Goal: Complete application form

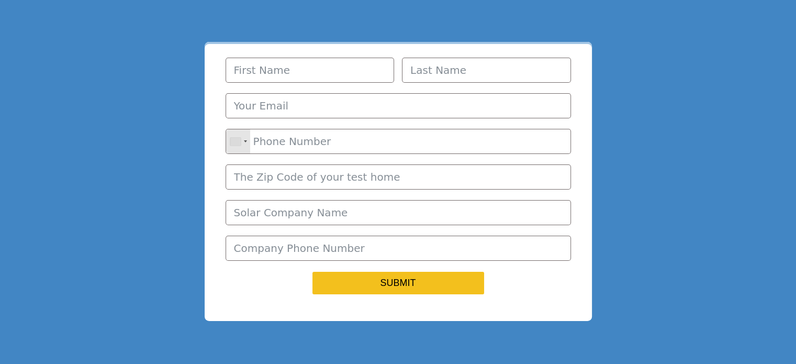
click at [312, 66] on input "First Name" at bounding box center [310, 70] width 169 height 25
type input "[PERSON_NAME]"
type input "[EMAIL_ADDRESS][DOMAIN_NAME]"
type input "8137770833"
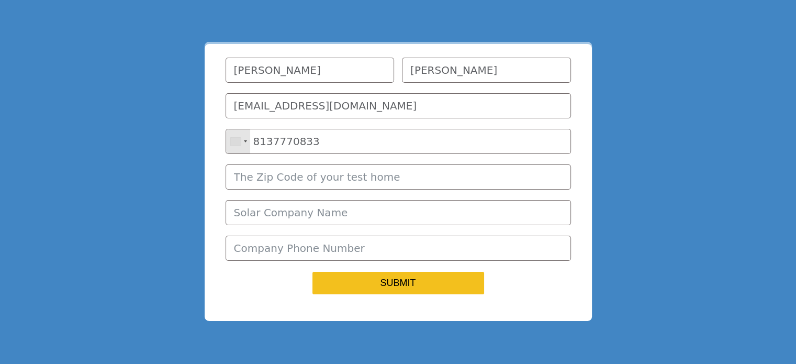
type input "33705"
type input "Lucky Fossil"
drag, startPoint x: 333, startPoint y: 144, endPoint x: 251, endPoint y: 140, distance: 81.7
click at [251, 140] on input "8137770833" at bounding box center [398, 141] width 345 height 25
click at [228, 143] on div "Telephone country code" at bounding box center [238, 141] width 24 height 24
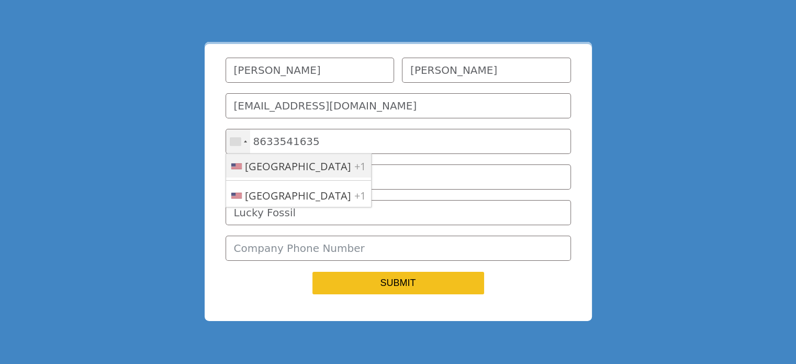
click at [234, 164] on li "[GEOGRAPHIC_DATA] +1" at bounding box center [298, 166] width 145 height 24
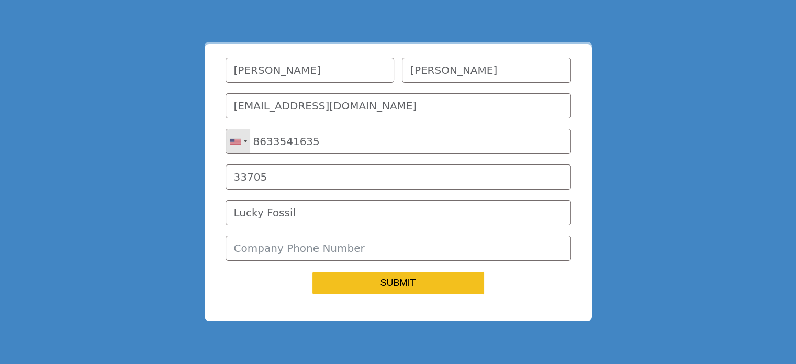
click at [219, 156] on div "Meet Botty! Your Solar Sales Bot. First Name [PERSON_NAME] Last Name [PERSON_NA…" at bounding box center [398, 181] width 387 height 279
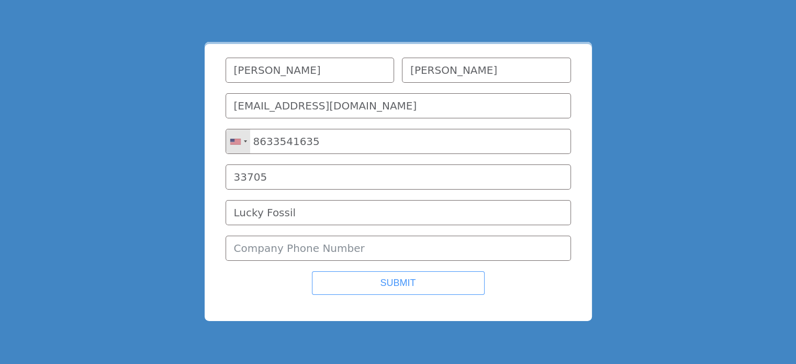
click at [417, 295] on button "SUBMIT" at bounding box center [398, 283] width 173 height 24
type input "[PHONE_NUMBER]"
